Goal: Check status: Check status

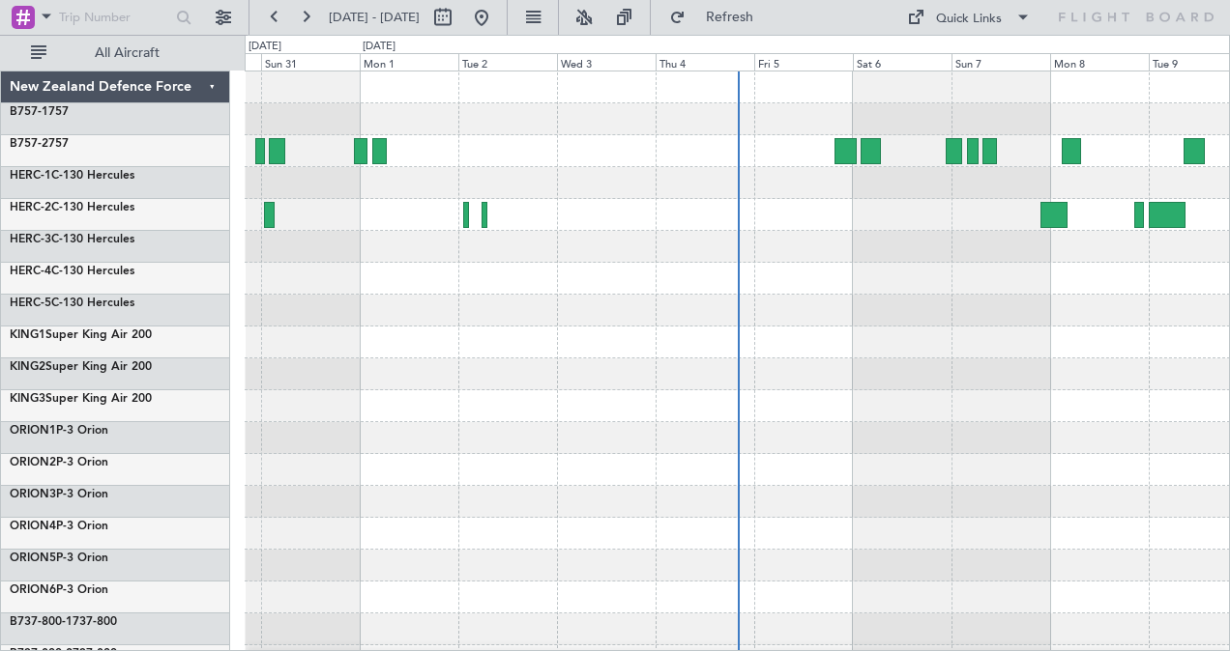
click at [895, 317] on div at bounding box center [737, 311] width 985 height 32
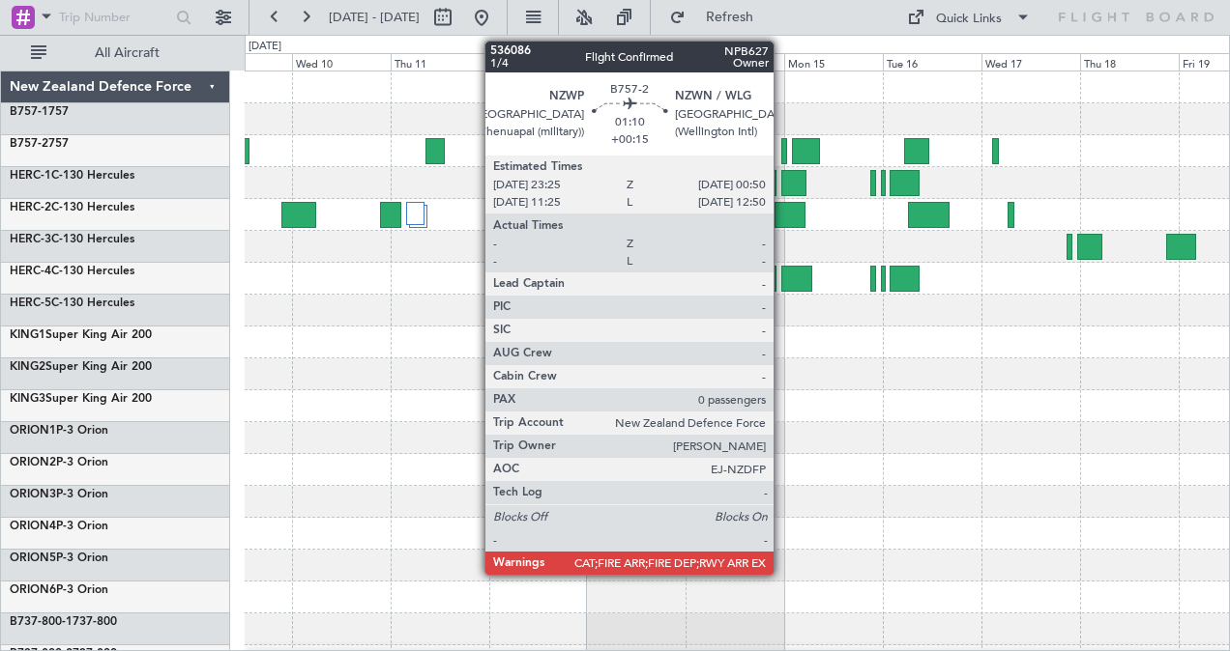
click at [783, 153] on div at bounding box center [784, 151] width 7 height 26
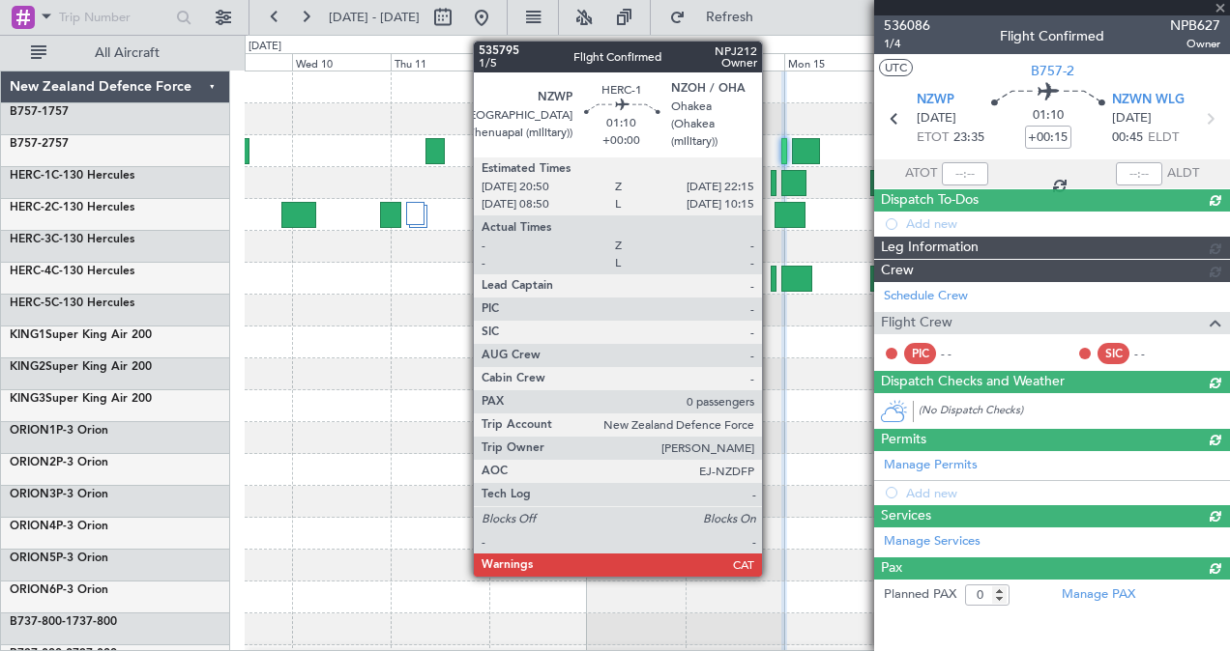
click at [771, 175] on div at bounding box center [773, 183] width 7 height 26
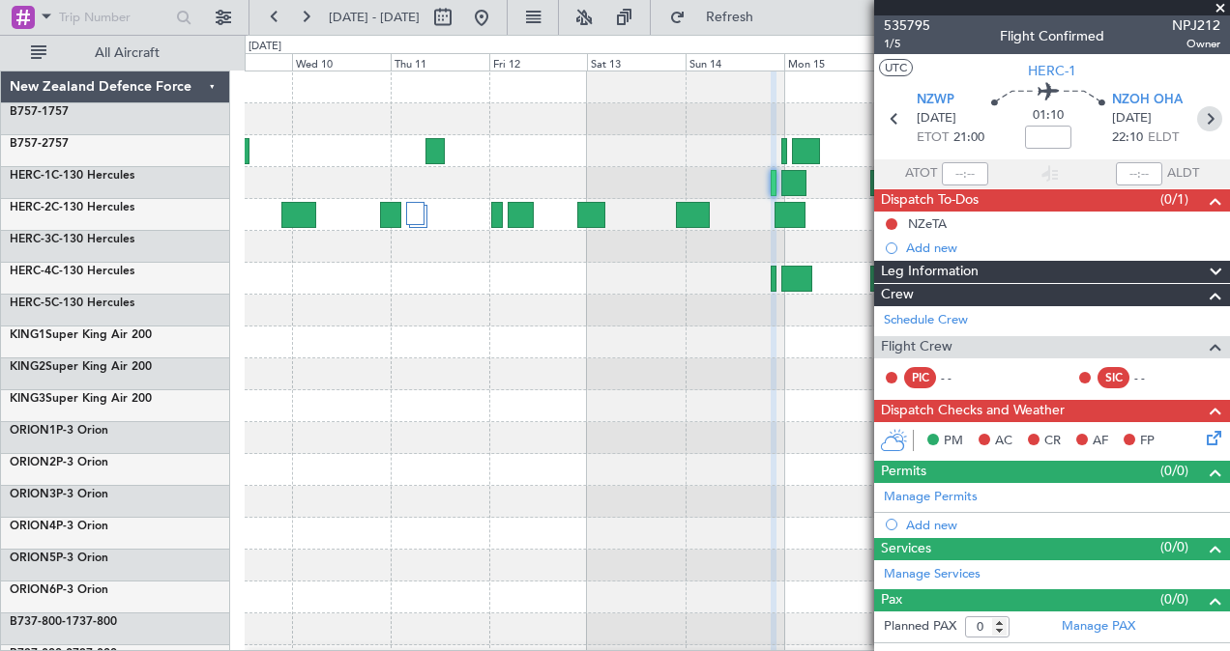
click at [1213, 114] on icon at bounding box center [1209, 118] width 25 height 25
type input "-01:20"
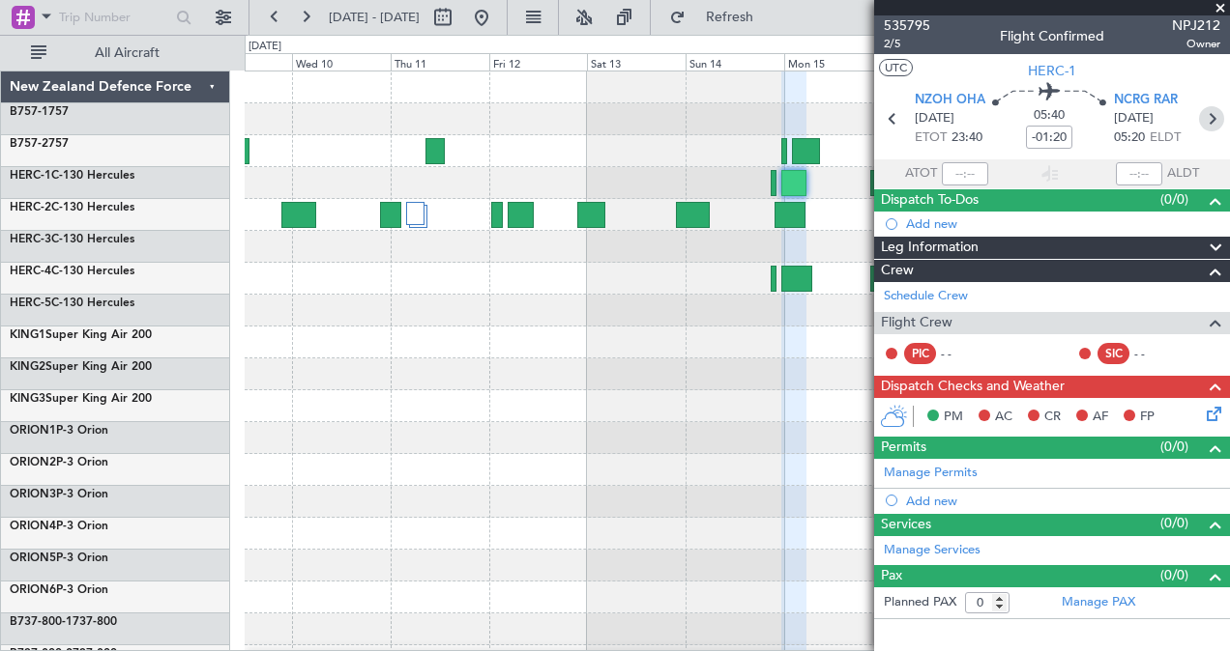
click at [1213, 114] on icon at bounding box center [1211, 118] width 25 height 25
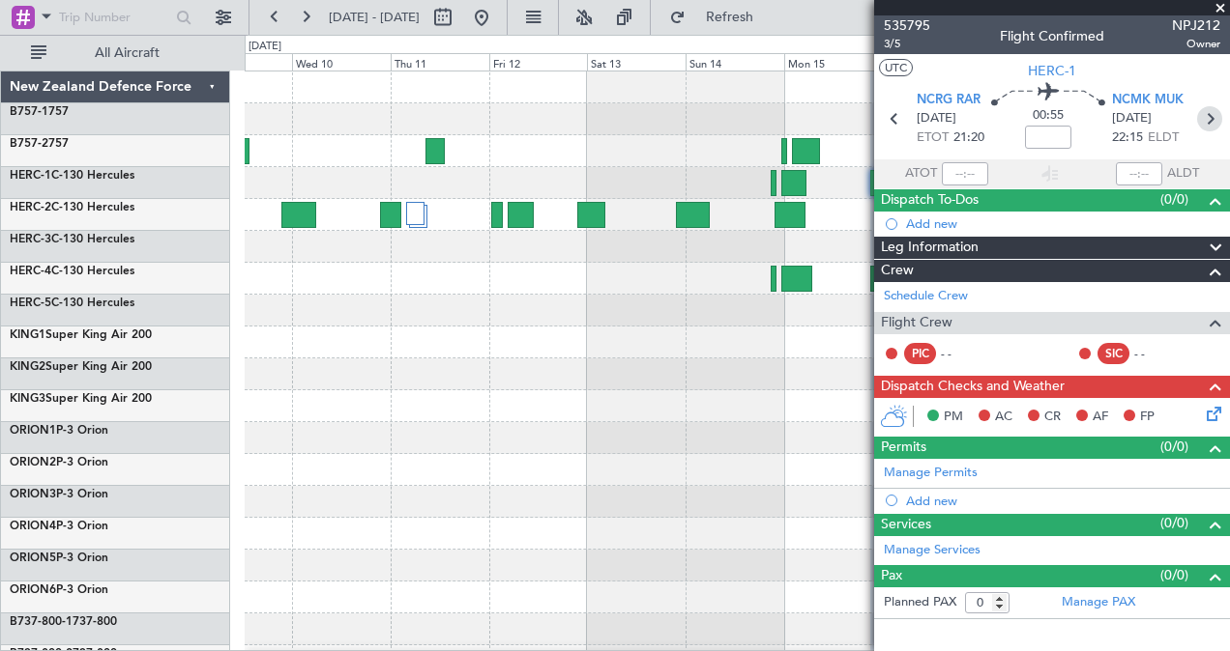
click at [1213, 114] on icon at bounding box center [1209, 118] width 25 height 25
type input "-00:05"
click at [1213, 114] on icon at bounding box center [1211, 118] width 25 height 25
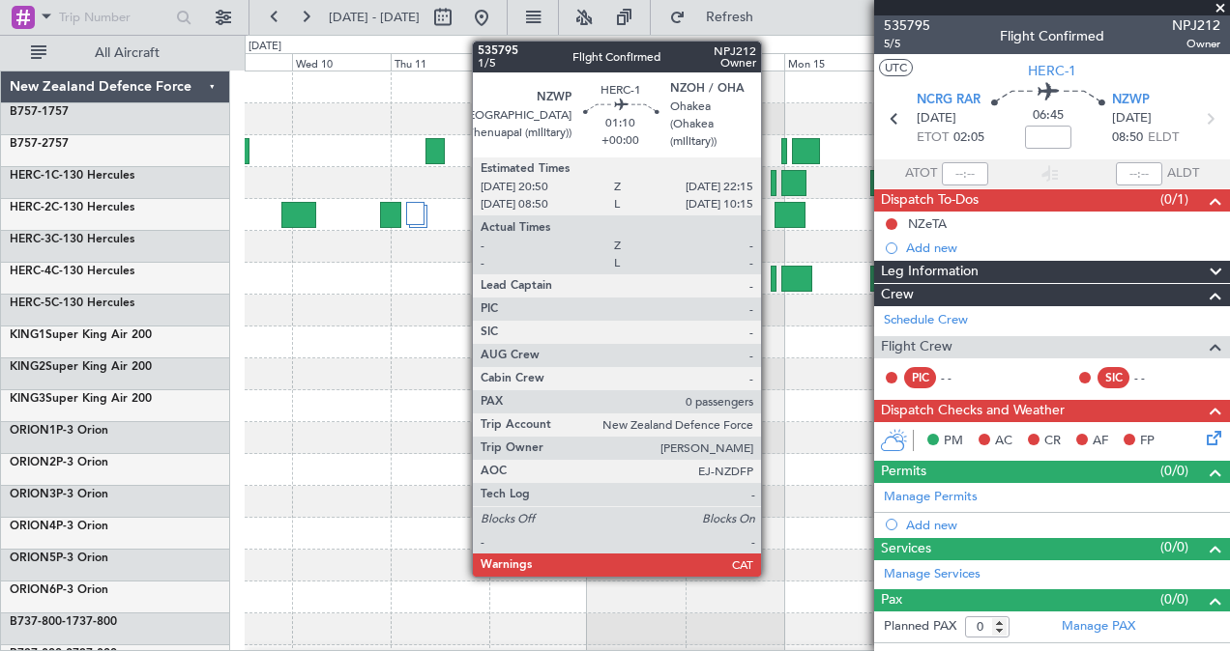
click at [770, 179] on div at bounding box center [773, 183] width 7 height 26
